Goal: Navigation & Orientation: Understand site structure

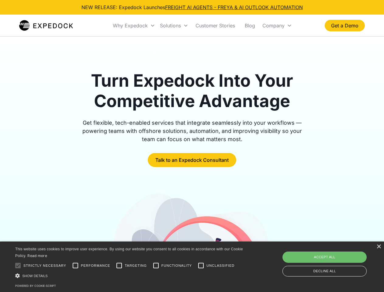
click at [134, 26] on div "Why Expedock" at bounding box center [130, 26] width 35 height 6
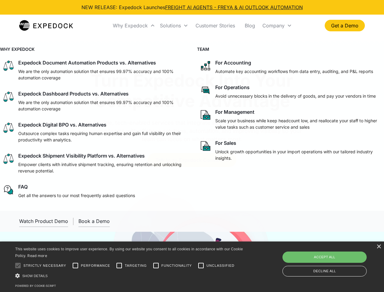
click at [174, 26] on div "Solutions" at bounding box center [170, 26] width 21 height 6
click at [277, 26] on div "Company" at bounding box center [273, 26] width 22 height 6
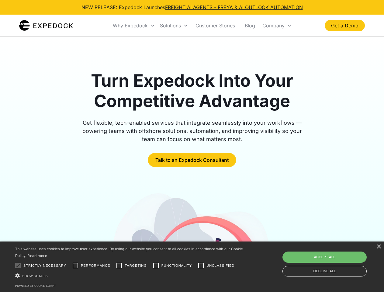
click at [18, 266] on div at bounding box center [18, 265] width 12 height 12
click at [75, 266] on input "Performance" at bounding box center [75, 265] width 12 height 12
checkbox input "true"
click at [119, 266] on input "Targeting" at bounding box center [119, 265] width 12 height 12
checkbox input "true"
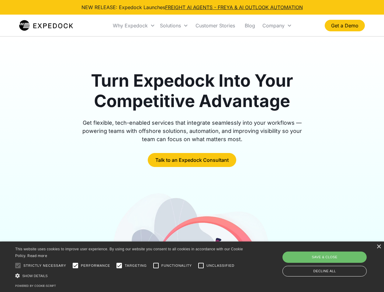
click at [156, 266] on input "Functionality" at bounding box center [156, 265] width 12 height 12
checkbox input "true"
click at [201, 266] on input "Unclassified" at bounding box center [201, 265] width 12 height 12
checkbox input "true"
click at [130, 276] on div "Show details Hide details" at bounding box center [130, 276] width 230 height 6
